Goal: Information Seeking & Learning: Learn about a topic

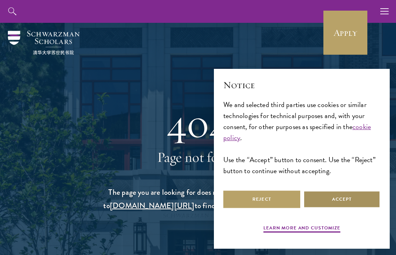
click at [345, 198] on button "Accept" at bounding box center [342, 199] width 77 height 18
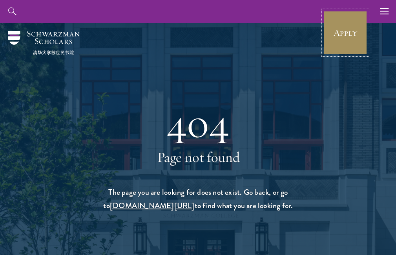
click at [343, 35] on link "Apply" at bounding box center [346, 33] width 44 height 44
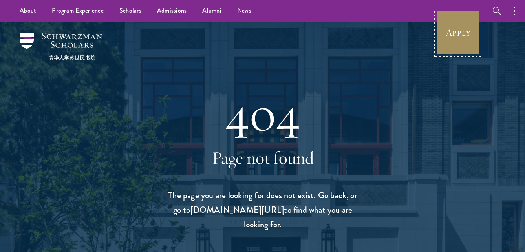
click at [464, 30] on link "Apply" at bounding box center [459, 33] width 44 height 44
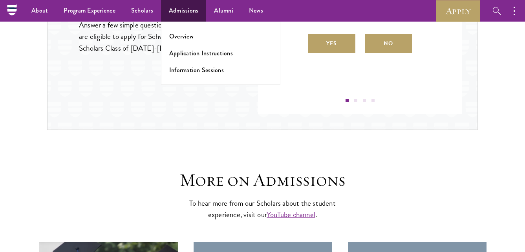
scroll to position [786, 0]
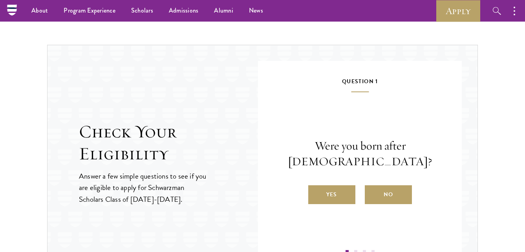
click at [248, 84] on div "Check Your Eligibility Answer a few simple questions to see if you are eligible…" at bounding box center [262, 163] width 431 height 237
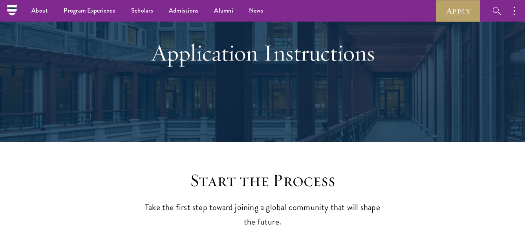
scroll to position [0, 0]
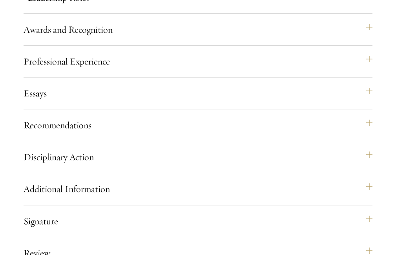
scroll to position [864, 0]
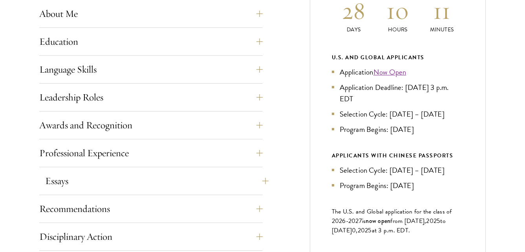
scroll to position [550, 0]
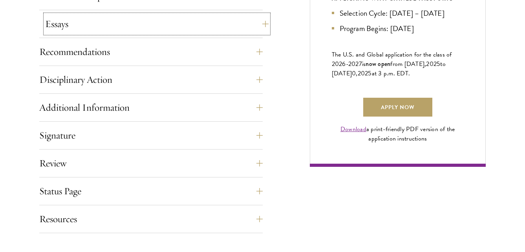
click at [264, 22] on button "Essays" at bounding box center [157, 24] width 224 height 19
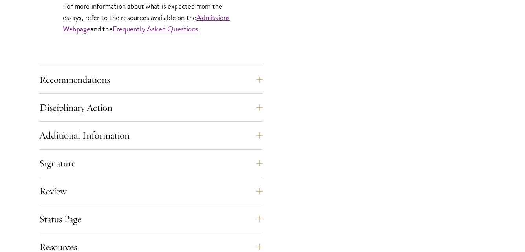
scroll to position [864, 0]
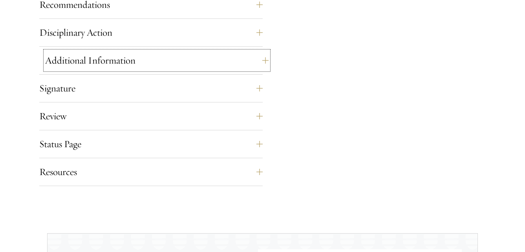
drag, startPoint x: 266, startPoint y: 60, endPoint x: 251, endPoint y: 59, distance: 15.0
click at [266, 60] on button "Additional Information" at bounding box center [157, 60] width 224 height 19
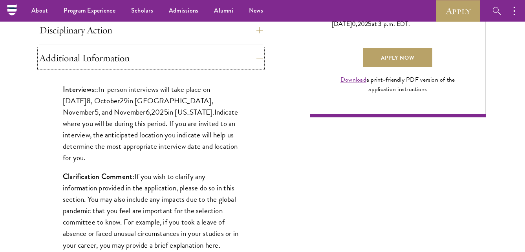
scroll to position [597, 0]
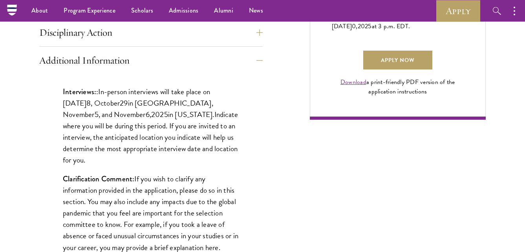
click at [168, 109] on span "in New York." at bounding box center [191, 114] width 46 height 11
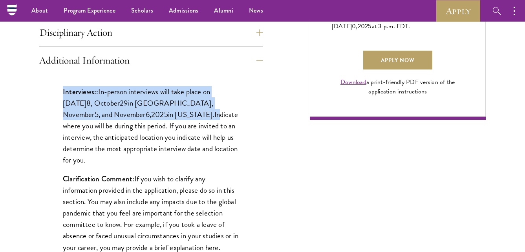
drag, startPoint x: 60, startPoint y: 89, endPoint x: 164, endPoint y: 116, distance: 108.0
click at [164, 116] on div "Interviews: : In-person interviews will take place on October 2 8 , October 29 …" at bounding box center [151, 205] width 224 height 263
drag, startPoint x: 164, startPoint y: 116, endPoint x: 137, endPoint y: 101, distance: 30.8
click at [137, 101] on span "in London, November" at bounding box center [138, 108] width 150 height 23
drag, startPoint x: 160, startPoint y: 115, endPoint x: 52, endPoint y: 95, distance: 109.7
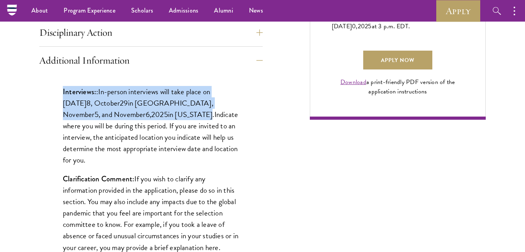
click at [52, 95] on div "Interviews: : In-person interviews will take place on October 2 8 , October 29 …" at bounding box center [151, 205] width 224 height 263
drag, startPoint x: 52, startPoint y: 95, endPoint x: 112, endPoint y: 102, distance: 60.5
copy p "Interviews: : In-person interviews will take place on October 2 8 , October 29 …"
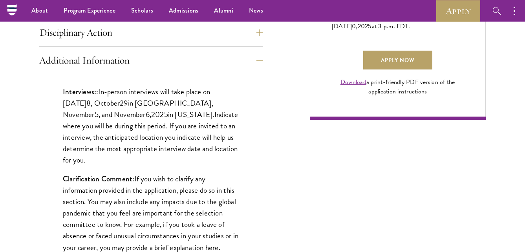
click at [126, 189] on p "Clarification Comment: If you wish to clarify any information provided in the a…" at bounding box center [151, 213] width 176 height 80
drag, startPoint x: 121, startPoint y: 125, endPoint x: 257, endPoint y: 146, distance: 137.6
click at [257, 146] on div "Interviews: : In-person interviews will take place on October 2 8 , October 29 …" at bounding box center [151, 205] width 224 height 263
drag, startPoint x: 257, startPoint y: 146, endPoint x: 145, endPoint y: 136, distance: 112.4
click at [145, 136] on p "Interviews: : In-person interviews will take place on October 2 8 , October 29 …" at bounding box center [151, 126] width 176 height 80
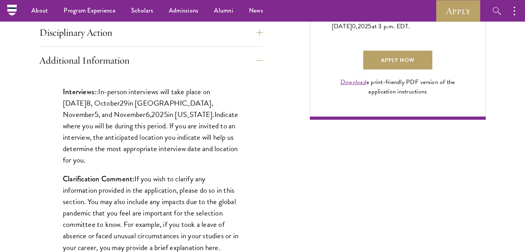
click at [109, 122] on p "Interviews: : In-person interviews will take place on October 2 8 , October 29 …" at bounding box center [151, 126] width 176 height 80
drag, startPoint x: 222, startPoint y: 145, endPoint x: 98, endPoint y: 95, distance: 133.4
click at [219, 144] on p "Interviews: : In-person interviews will take place on October 2 8 , October 29 …" at bounding box center [151, 126] width 176 height 80
drag, startPoint x: 136, startPoint y: 123, endPoint x: 138, endPoint y: 115, distance: 8.2
click at [136, 122] on p "Interviews: : In-person interviews will take place on October 2 8 , October 29 …" at bounding box center [151, 126] width 176 height 80
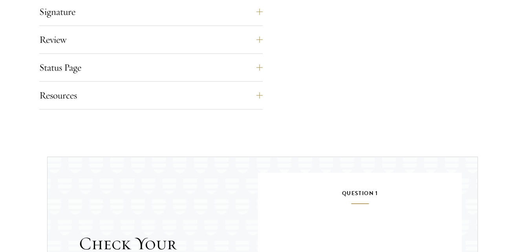
scroll to position [951, 0]
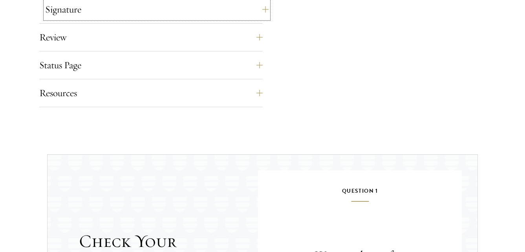
drag, startPoint x: 261, startPoint y: 11, endPoint x: 241, endPoint y: 9, distance: 20.2
click at [262, 11] on button "Signature" at bounding box center [157, 9] width 224 height 19
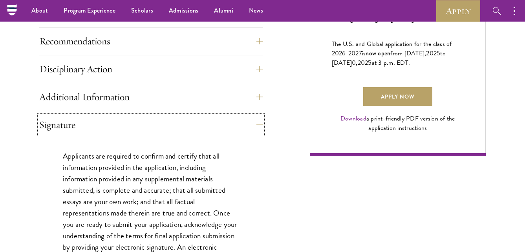
scroll to position [560, 0]
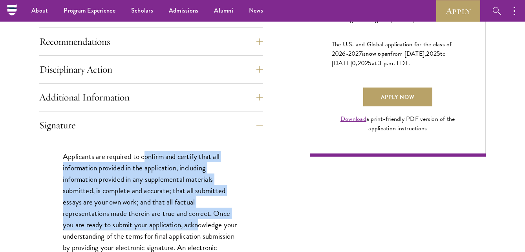
drag, startPoint x: 146, startPoint y: 149, endPoint x: 198, endPoint y: 220, distance: 88.5
click at [198, 220] on div "Applicants are required to confirm and certify that all information provided in…" at bounding box center [151, 223] width 224 height 169
click at [111, 194] on p "Applicants are required to confirm and certify that all information provided in…" at bounding box center [151, 219] width 176 height 137
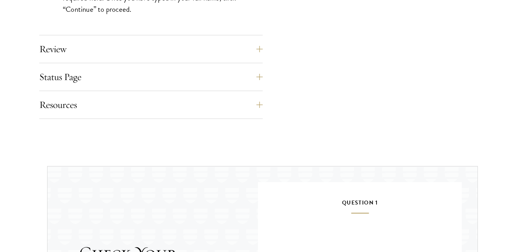
scroll to position [835, 0]
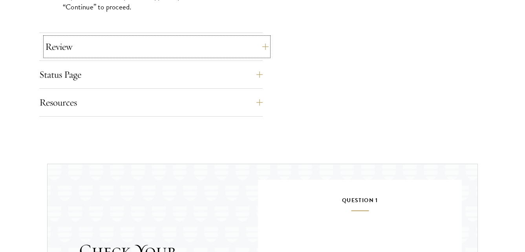
click at [50, 48] on button "Review" at bounding box center [157, 46] width 224 height 19
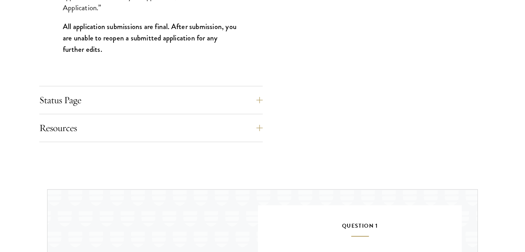
scroll to position [914, 0]
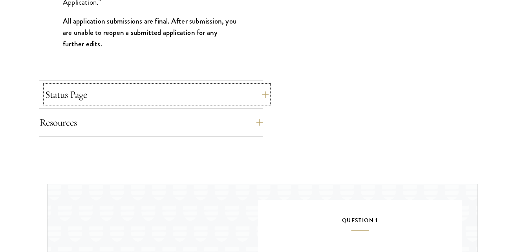
click at [85, 94] on button "Status Page" at bounding box center [157, 94] width 224 height 19
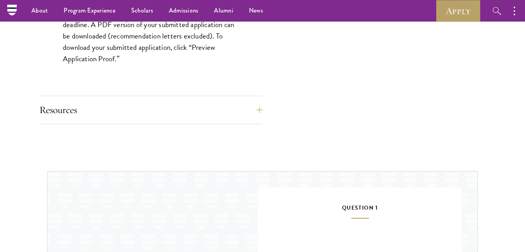
scroll to position [717, 0]
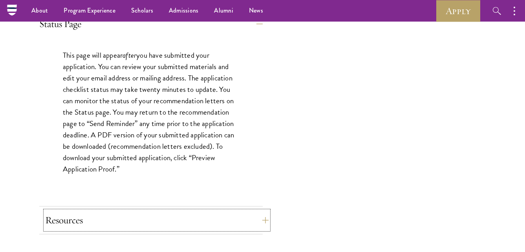
click at [160, 220] on button "Resources" at bounding box center [157, 220] width 224 height 19
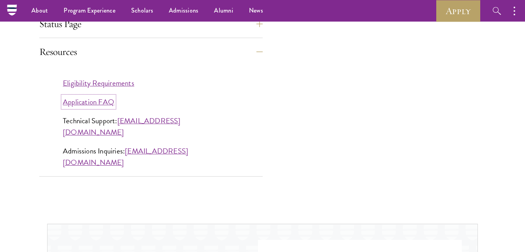
click at [106, 100] on link "Application FAQ" at bounding box center [88, 101] width 51 height 11
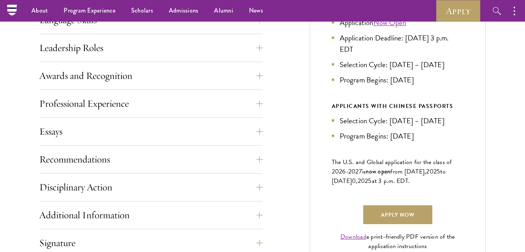
drag, startPoint x: 313, startPoint y: 101, endPoint x: 319, endPoint y: 103, distance: 6.4
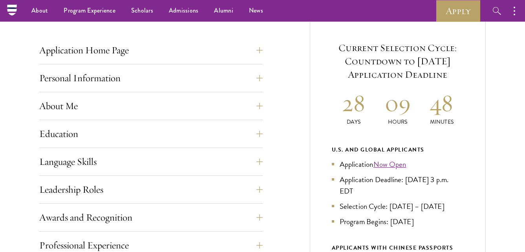
scroll to position [0, 0]
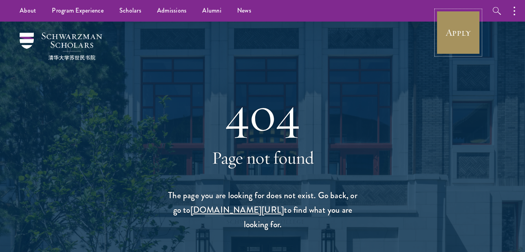
click at [455, 32] on link "Apply" at bounding box center [459, 33] width 44 height 44
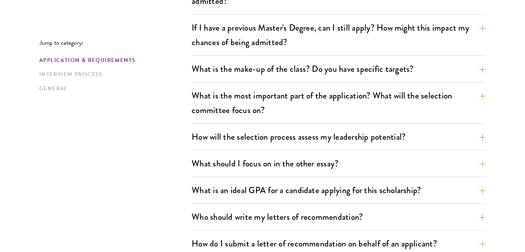
scroll to position [393, 0]
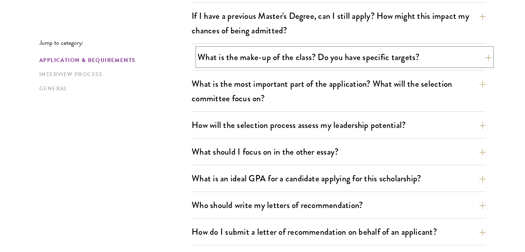
click at [489, 53] on button "What is the make-up of the class? Do you have specific targets?" at bounding box center [345, 57] width 294 height 18
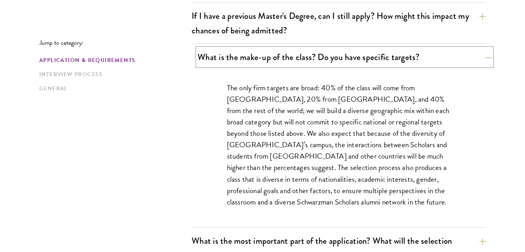
click at [486, 56] on button "What is the make-up of the class? Do you have specific targets?" at bounding box center [345, 57] width 294 height 18
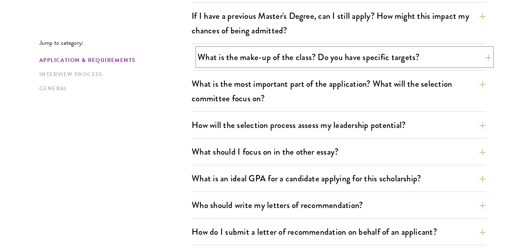
click at [482, 58] on button "What is the make-up of the class? Do you have specific targets?" at bounding box center [345, 57] width 294 height 18
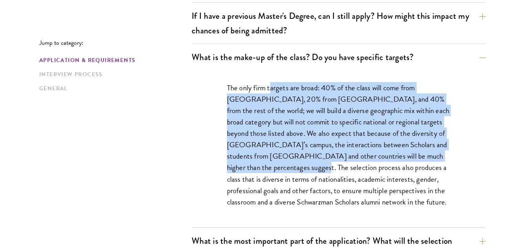
drag, startPoint x: 271, startPoint y: 90, endPoint x: 251, endPoint y: 165, distance: 78.1
click at [251, 165] on p "The only firm targets are broad: 40% of the class will come from the United Sta…" at bounding box center [339, 145] width 224 height 126
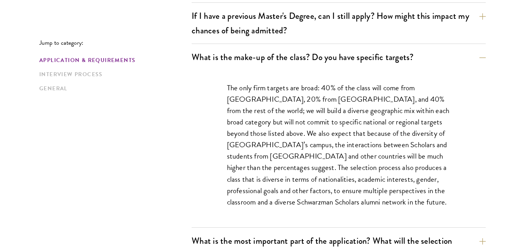
drag, startPoint x: 251, startPoint y: 165, endPoint x: 319, endPoint y: 174, distance: 68.9
click at [319, 174] on p "The only firm targets are broad: 40% of the class will come from the United Sta…" at bounding box center [339, 145] width 224 height 126
click at [484, 53] on button "What is the make-up of the class? Do you have specific targets?" at bounding box center [345, 57] width 294 height 18
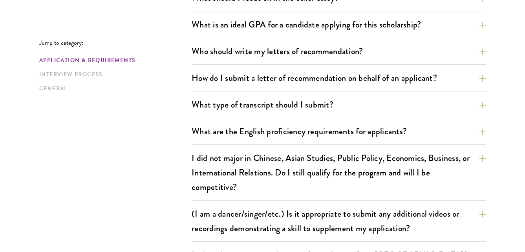
scroll to position [550, 0]
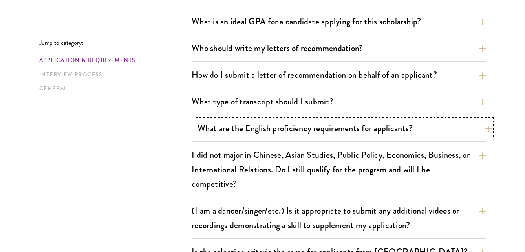
click at [487, 128] on button "What are the English proficiency requirements for applicants?" at bounding box center [345, 128] width 294 height 18
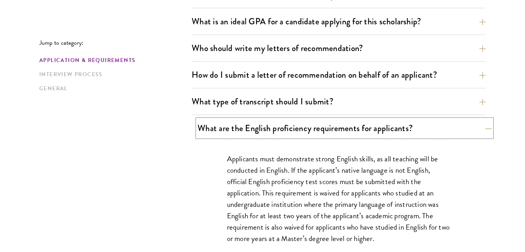
click at [490, 124] on button "What are the English proficiency requirements for applicants?" at bounding box center [345, 128] width 294 height 18
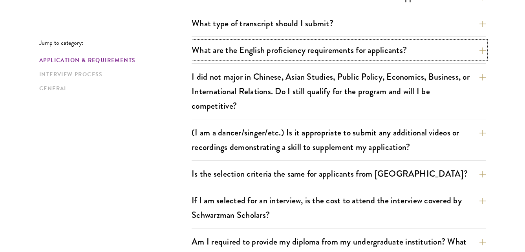
scroll to position [629, 0]
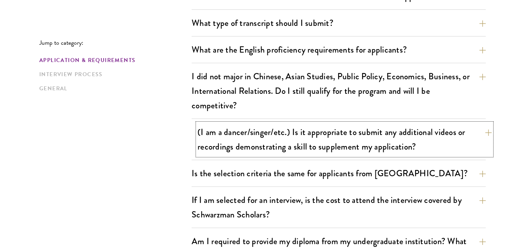
click at [490, 129] on button "(I am a dancer/singer/etc.) Is it appropriate to submit any additional videos o…" at bounding box center [345, 139] width 294 height 32
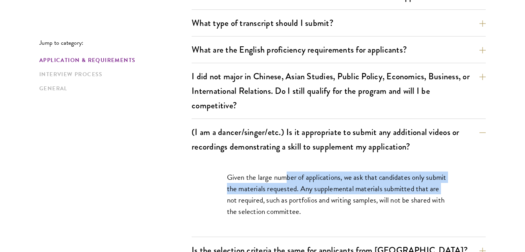
drag, startPoint x: 286, startPoint y: 179, endPoint x: 207, endPoint y: 196, distance: 80.4
click at [207, 196] on div "Given the large number of applications, we ask that candidates only submit the …" at bounding box center [339, 198] width 271 height 77
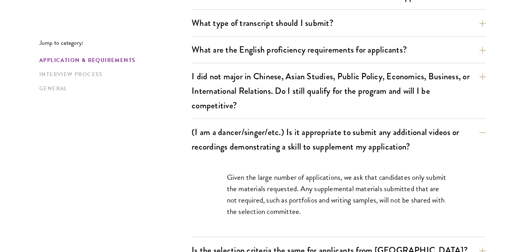
drag, startPoint x: 207, startPoint y: 196, endPoint x: 249, endPoint y: 208, distance: 44.1
click at [249, 209] on p "Given the large number of applications, we ask that candidates only submit the …" at bounding box center [339, 195] width 224 height 46
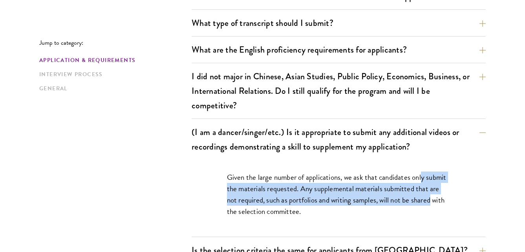
drag, startPoint x: 432, startPoint y: 197, endPoint x: 424, endPoint y: 171, distance: 28.1
click at [424, 171] on div "Given the large number of applications, we ask that candidates only submit the …" at bounding box center [339, 198] width 271 height 77
drag, startPoint x: 424, startPoint y: 171, endPoint x: 336, endPoint y: 196, distance: 91.4
click at [337, 202] on p "Given the large number of applications, we ask that candidates only submit the …" at bounding box center [339, 195] width 224 height 46
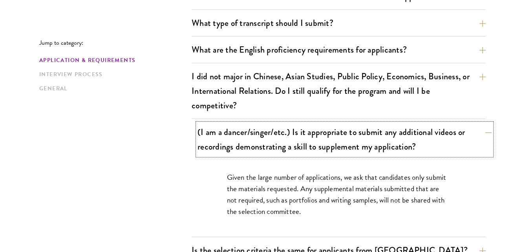
click at [486, 129] on button "(I am a dancer/singer/etc.) Is it appropriate to submit any additional videos o…" at bounding box center [345, 139] width 294 height 32
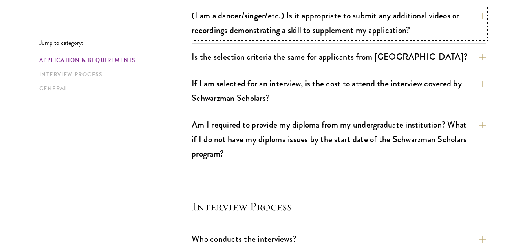
scroll to position [747, 0]
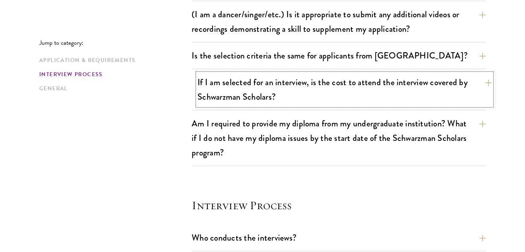
click at [488, 84] on button "If I am selected for an interview, is the cost to attend the interview covered …" at bounding box center [345, 89] width 294 height 32
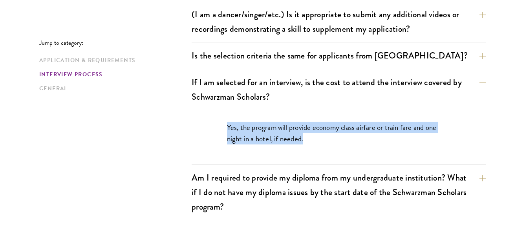
drag, startPoint x: 331, startPoint y: 141, endPoint x: 203, endPoint y: 119, distance: 130.0
click at [203, 119] on div "Yes, the program will provide economy class airfare or train fare and one night…" at bounding box center [339, 137] width 294 height 54
drag, startPoint x: 203, startPoint y: 119, endPoint x: 247, endPoint y: 138, distance: 48.1
click at [247, 138] on p "Yes, the program will provide economy class airfare or train fare and one night…" at bounding box center [339, 133] width 224 height 23
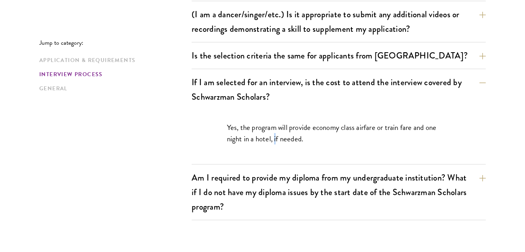
click at [276, 140] on p "Yes, the program will provide economy class airfare or train fare and one night…" at bounding box center [339, 133] width 224 height 23
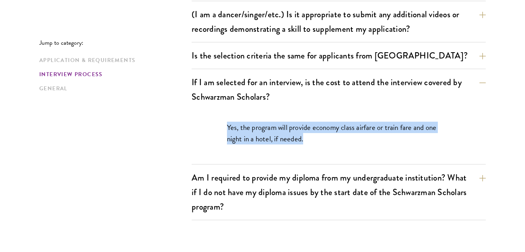
drag, startPoint x: 276, startPoint y: 140, endPoint x: 208, endPoint y: 124, distance: 70.3
click at [208, 124] on div "Yes, the program will provide economy class airfare or train fare and one night…" at bounding box center [339, 137] width 271 height 54
copy p "Yes, the program will provide economy class airfare or train fare and one night…"
click at [484, 81] on button "If I am selected for an interview, is the cost to attend the interview covered …" at bounding box center [345, 89] width 294 height 32
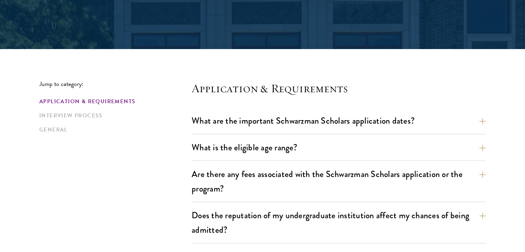
scroll to position [156, 0]
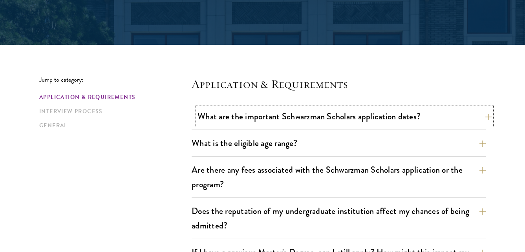
click at [482, 116] on button "What are the important Schwarzman Scholars application dates?" at bounding box center [345, 117] width 294 height 18
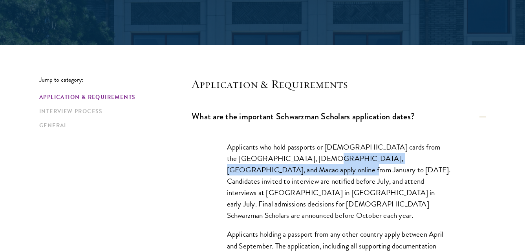
drag, startPoint x: 307, startPoint y: 155, endPoint x: 284, endPoint y: 171, distance: 28.6
click at [284, 171] on p "Applicants who hold passports or permanent resident cards from the Chinese main…" at bounding box center [339, 181] width 224 height 80
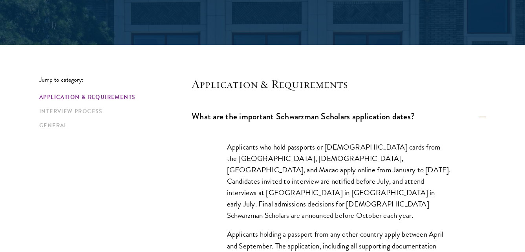
drag, startPoint x: 284, startPoint y: 171, endPoint x: 374, endPoint y: 171, distance: 90.0
click at [374, 171] on p "Applicants who hold passports or permanent resident cards from the Chinese main…" at bounding box center [339, 181] width 224 height 80
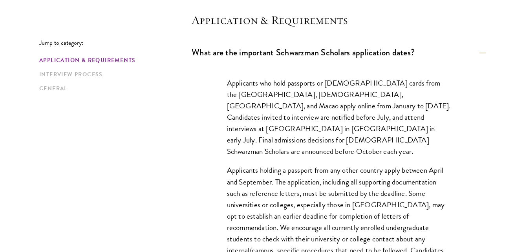
scroll to position [235, 0]
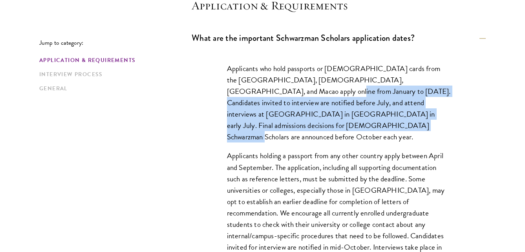
drag, startPoint x: 268, startPoint y: 86, endPoint x: 281, endPoint y: 126, distance: 41.4
click at [281, 126] on p "Applicants who hold passports or permanent resident cards from the Chinese main…" at bounding box center [339, 103] width 224 height 80
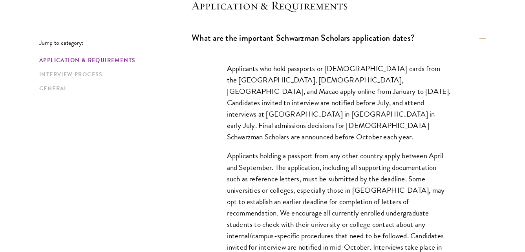
click at [460, 160] on div "Applicants who hold passports or permanent resident cards from the Chinese main…" at bounding box center [339, 173] width 271 height 244
click at [359, 187] on p "Applicants holding a passport from any other country apply between April and Se…" at bounding box center [339, 213] width 224 height 126
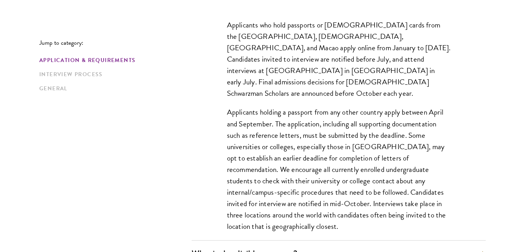
scroll to position [314, 0]
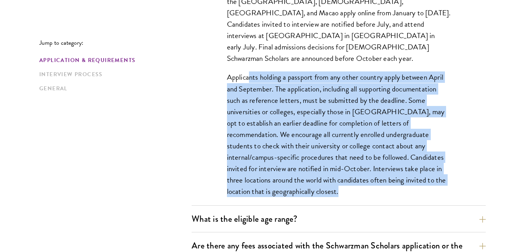
drag, startPoint x: 249, startPoint y: 72, endPoint x: 386, endPoint y: 181, distance: 175.6
click at [386, 181] on p "Applicants holding a passport from any other country apply between April and Se…" at bounding box center [339, 135] width 224 height 126
click at [301, 152] on p "Applicants holding a passport from any other country apply between April and Se…" at bounding box center [339, 135] width 224 height 126
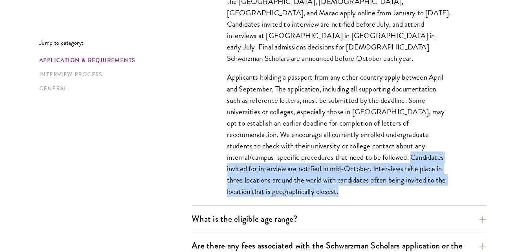
drag, startPoint x: 337, startPoint y: 146, endPoint x: 325, endPoint y: 187, distance: 42.6
click at [325, 187] on div "Applicants who hold passports or permanent resident cards from the Chinese main…" at bounding box center [339, 94] width 271 height 244
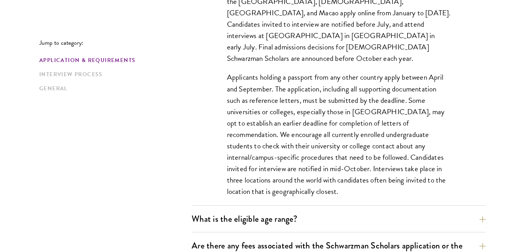
drag, startPoint x: 325, startPoint y: 187, endPoint x: 264, endPoint y: 120, distance: 89.9
click at [264, 120] on p "Applicants holding a passport from any other country apply between April and Se…" at bounding box center [339, 135] width 224 height 126
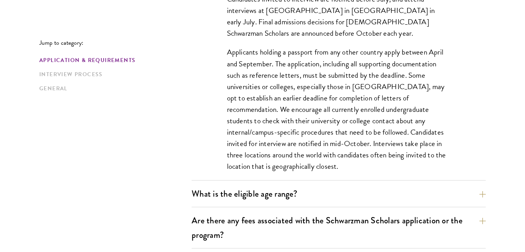
scroll to position [431, 0]
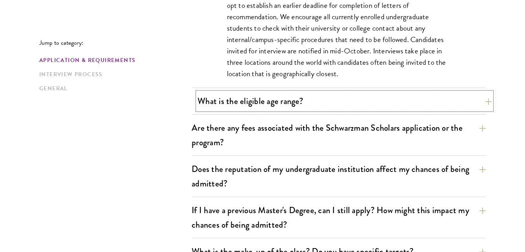
click at [282, 104] on button "What is the eligible age range?" at bounding box center [345, 101] width 294 height 18
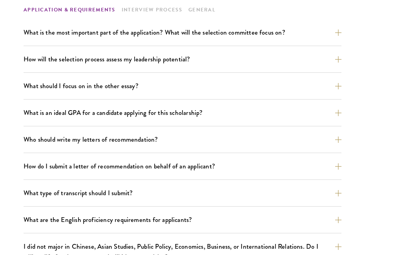
scroll to position [550, 0]
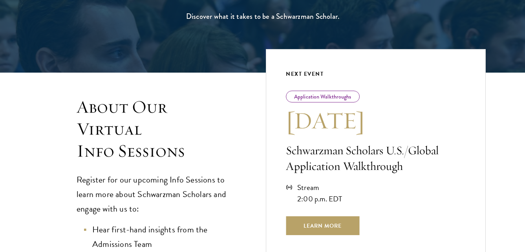
scroll to position [236, 0]
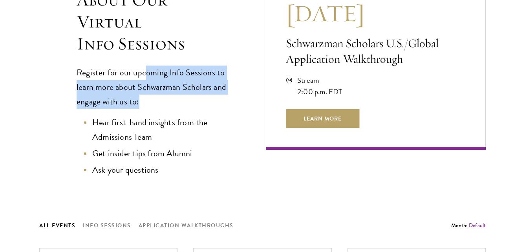
drag, startPoint x: 147, startPoint y: 76, endPoint x: 194, endPoint y: 99, distance: 52.2
click at [194, 99] on p "Register for our upcoming Info Sessions to learn more about Schwarzman Scholars…" at bounding box center [156, 88] width 158 height 44
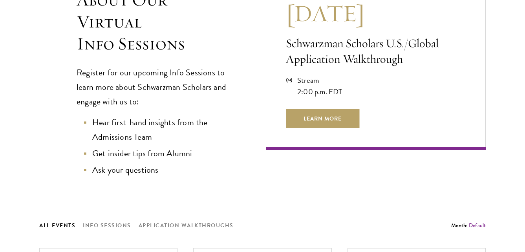
drag, startPoint x: 194, startPoint y: 99, endPoint x: 260, endPoint y: 168, distance: 95.3
click at [210, 165] on li "Ask your questions" at bounding box center [159, 170] width 150 height 15
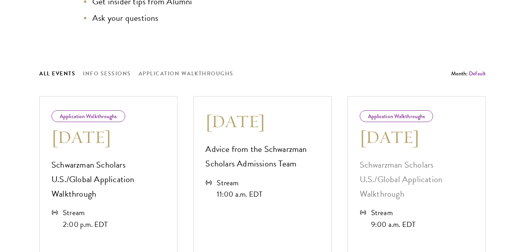
scroll to position [432, 0]
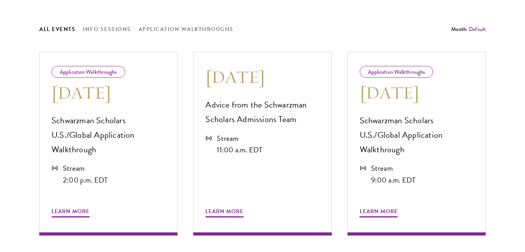
click at [340, 16] on div "About Our Virtual Info Sessions Register for our upcoming Info Sessions to lear…" at bounding box center [262, 79] width 447 height 621
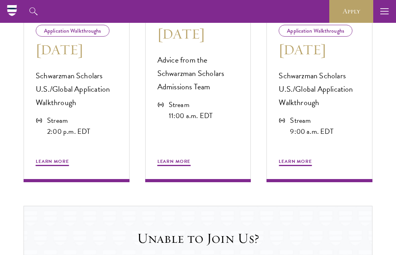
scroll to position [314, 0]
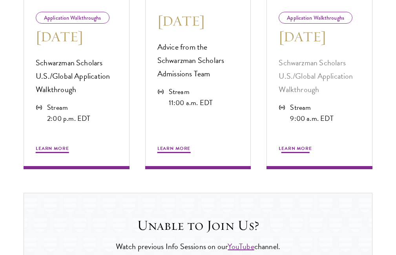
scroll to position [511, 0]
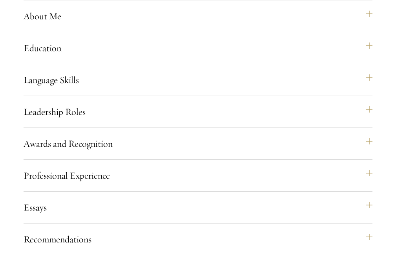
scroll to position [1139, 0]
